Goal: Transaction & Acquisition: Purchase product/service

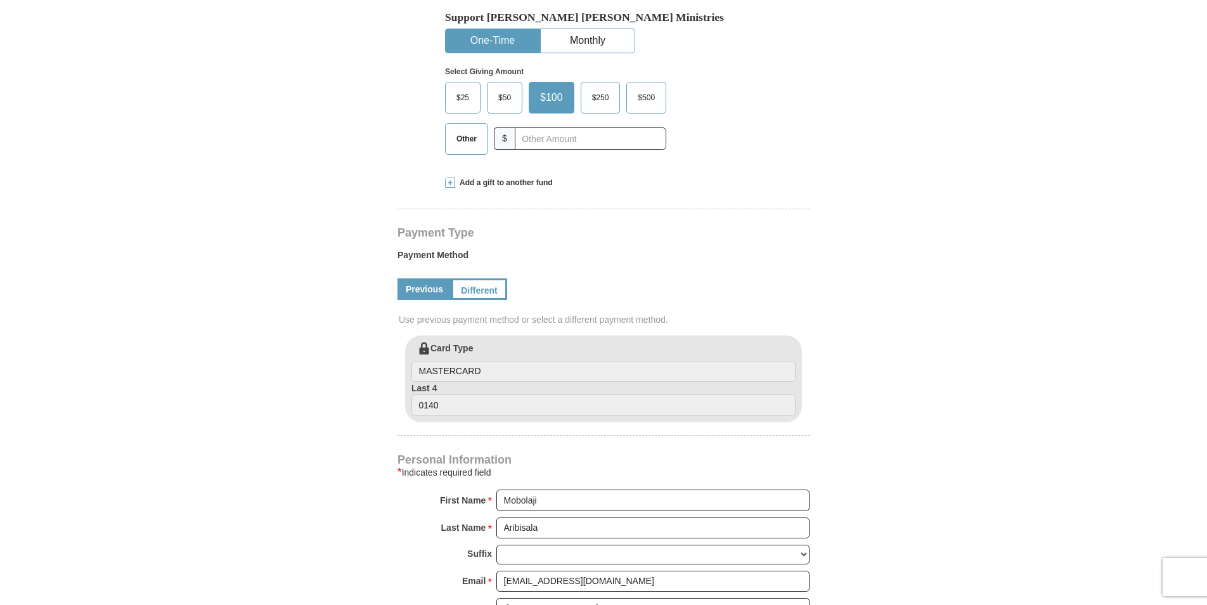
click at [511, 94] on span "$50" at bounding box center [504, 97] width 25 height 19
click at [0, 0] on input "$50" at bounding box center [0, 0] width 0 height 0
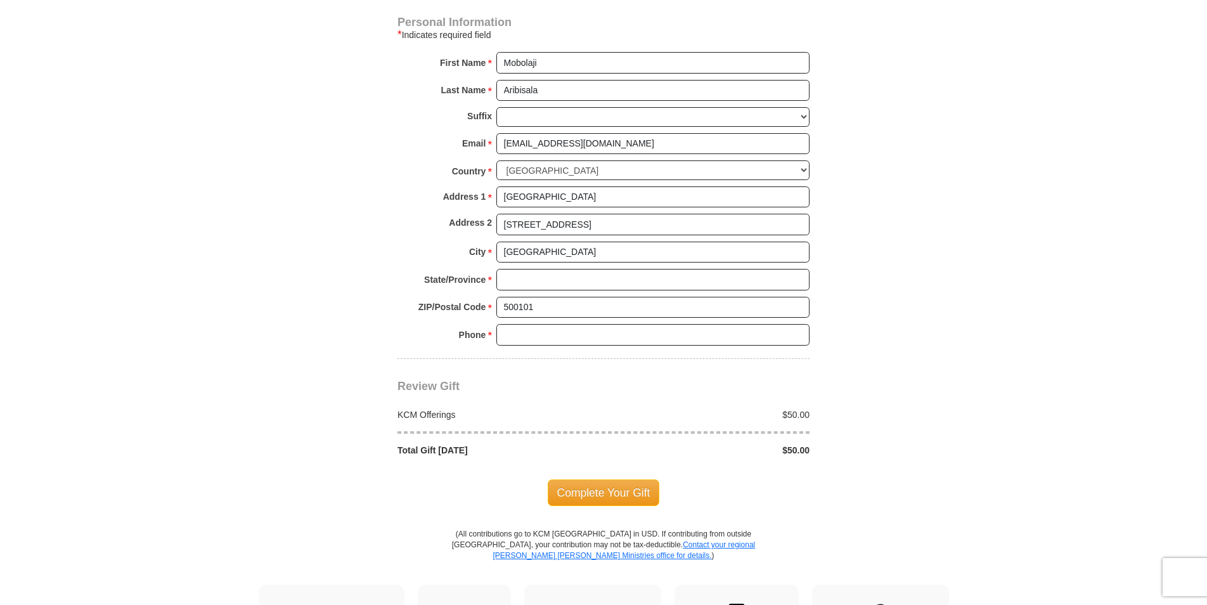
scroll to position [894, 0]
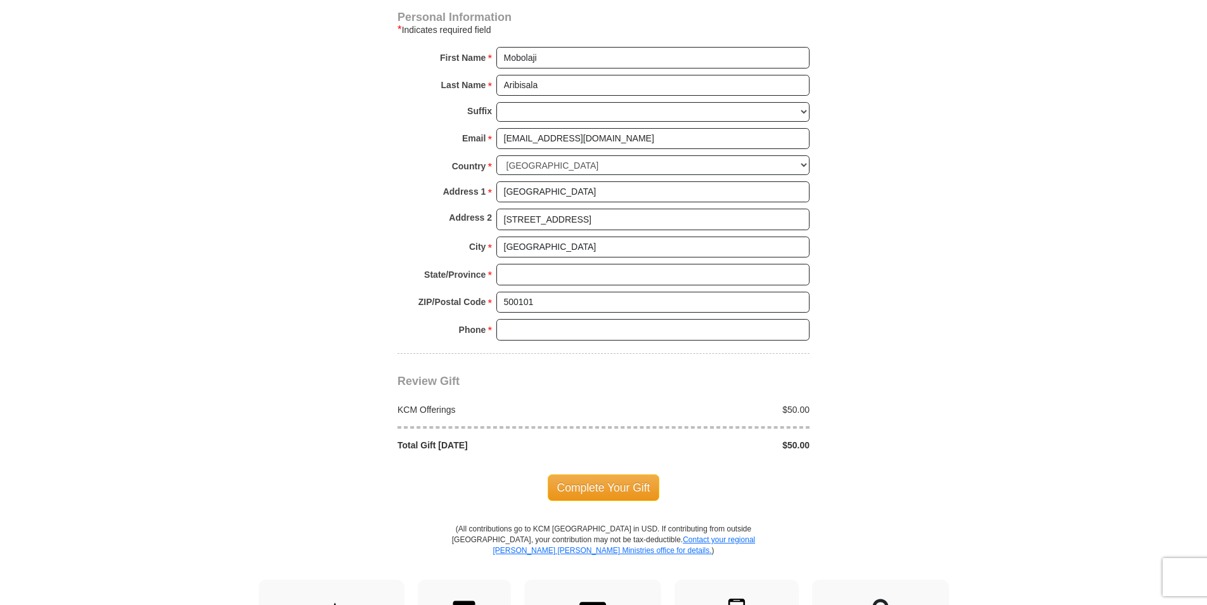
click at [565, 355] on div "Review Gift Your monthly donation will start on the first occurrence on your se…" at bounding box center [603, 403] width 412 height 98
click at [560, 333] on input "Phone * *" at bounding box center [652, 330] width 313 height 22
click at [505, 332] on input "08025016654" at bounding box center [652, 330] width 313 height 22
click at [528, 330] on input "[PHONE_NUMBER]" at bounding box center [652, 330] width 313 height 22
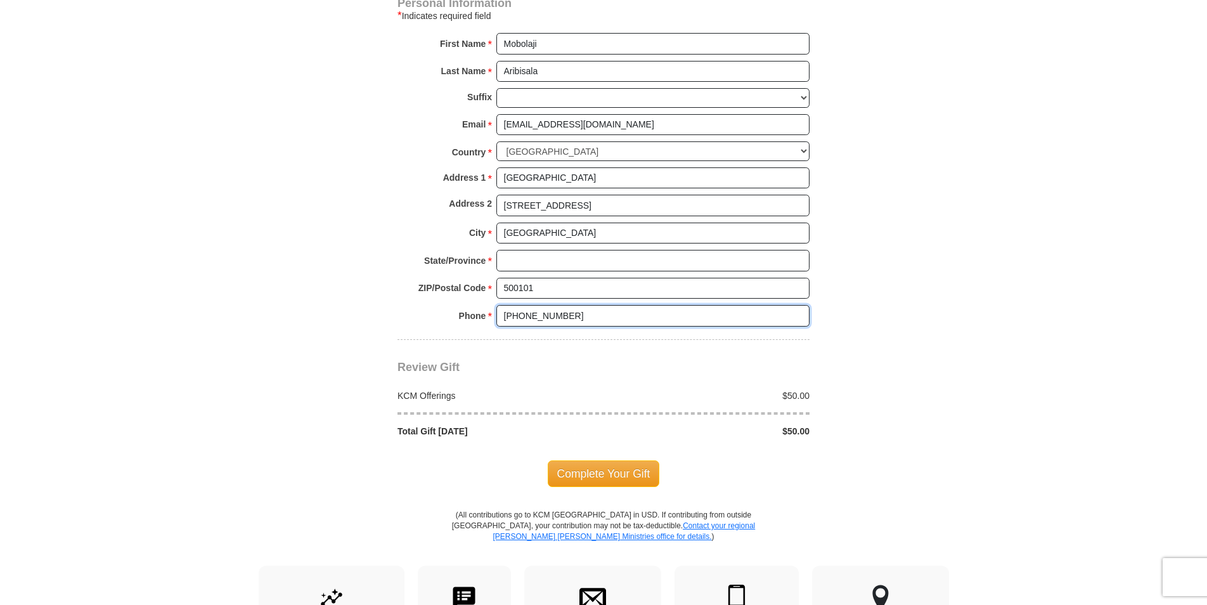
scroll to position [894, 0]
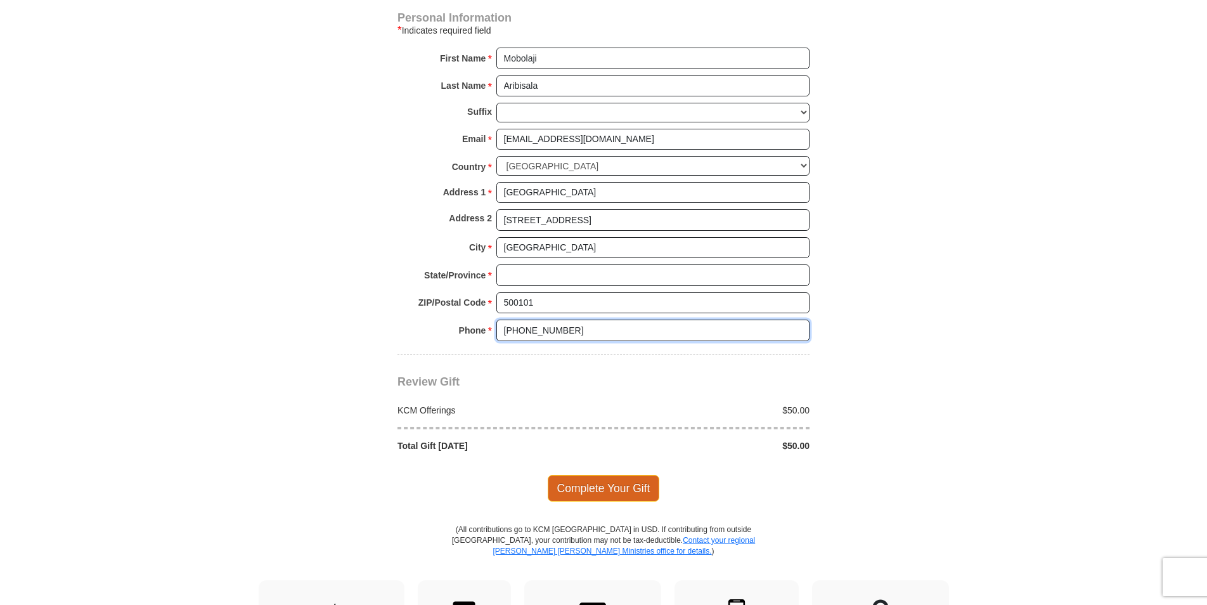
type input "[PHONE_NUMBER]"
click at [615, 498] on span "Complete Your Gift" at bounding box center [604, 488] width 112 height 27
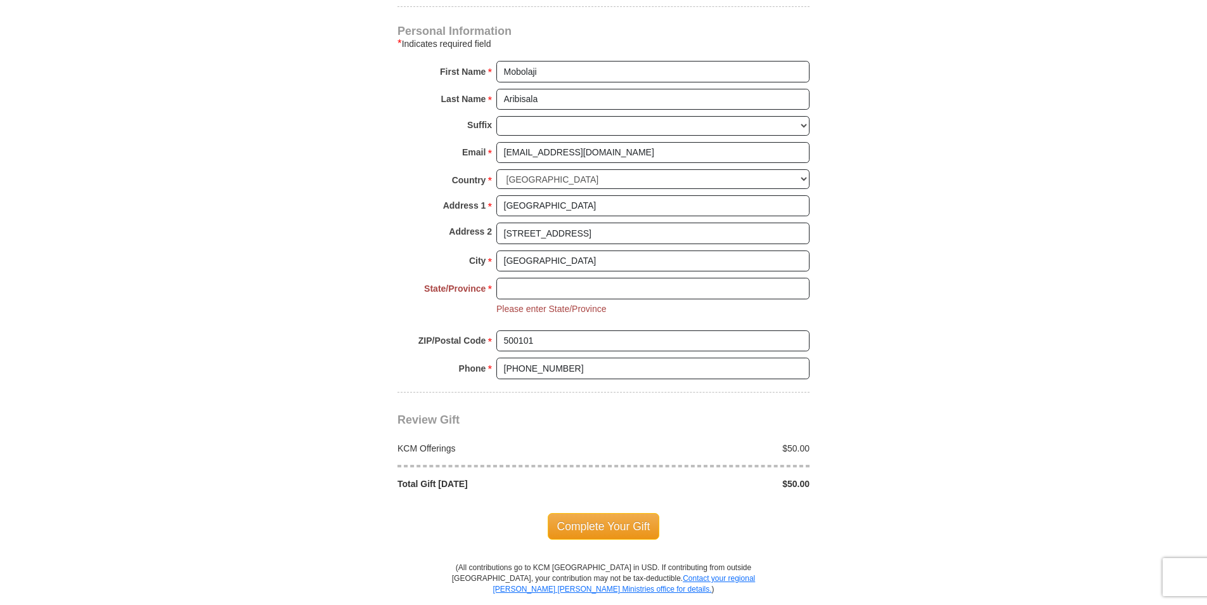
scroll to position [864, 0]
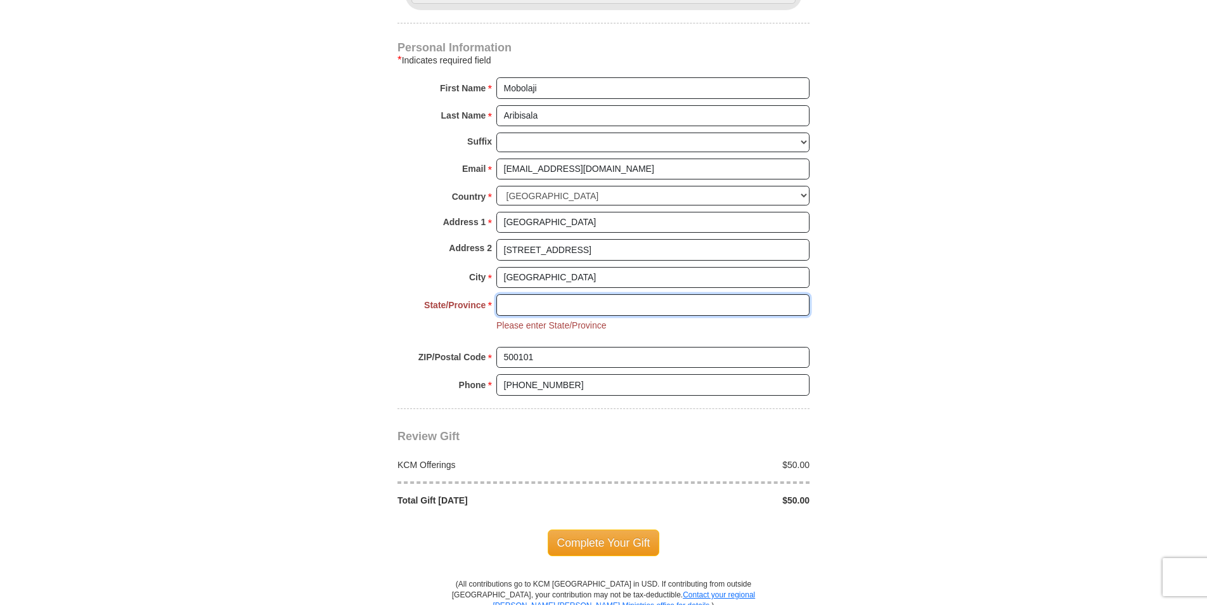
click at [572, 307] on input "State/Province *" at bounding box center [652, 305] width 313 height 22
type input "RIVERS"
click at [635, 547] on span "Complete Your Gift" at bounding box center [604, 542] width 112 height 27
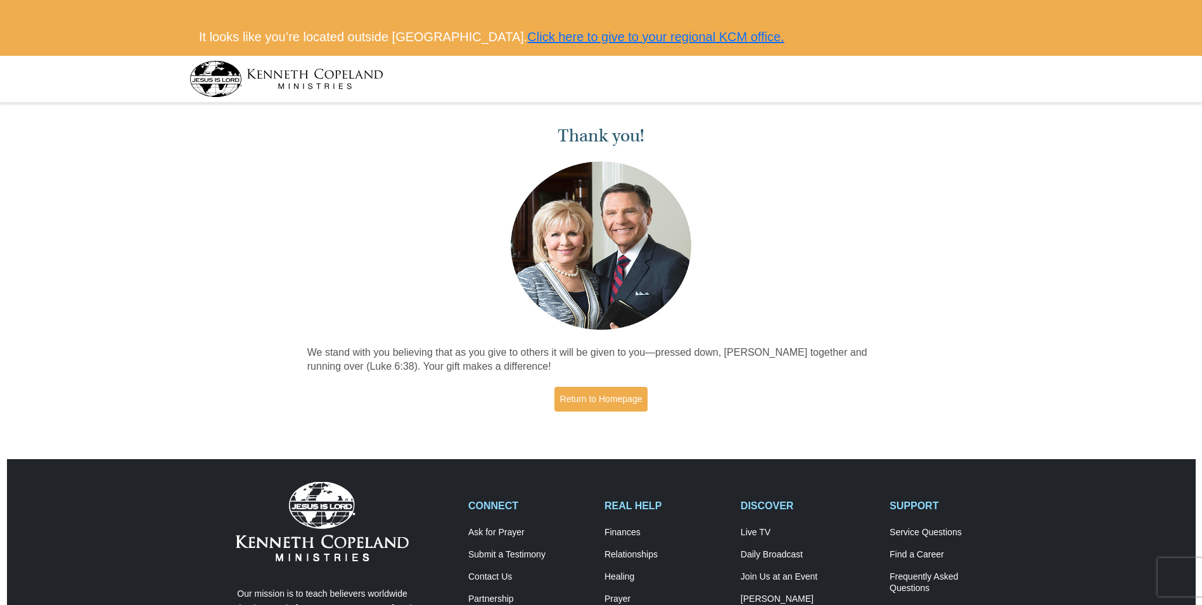
click at [873, 406] on div "Return to Homepage" at bounding box center [601, 399] width 588 height 25
click at [623, 399] on link "Return to Homepage" at bounding box center [602, 399] width 94 height 25
